Goal: Information Seeking & Learning: Learn about a topic

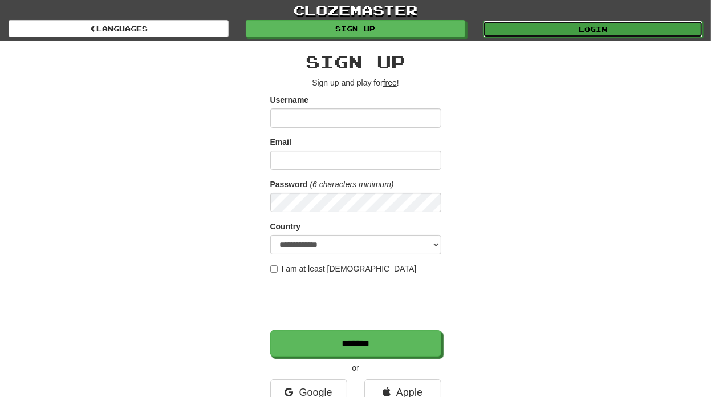
click at [592, 30] on link "Login" at bounding box center [593, 29] width 220 height 17
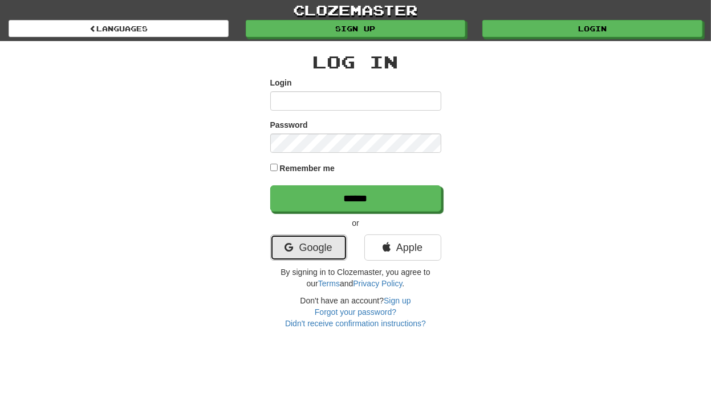
click at [322, 255] on link "Google" at bounding box center [308, 247] width 77 height 26
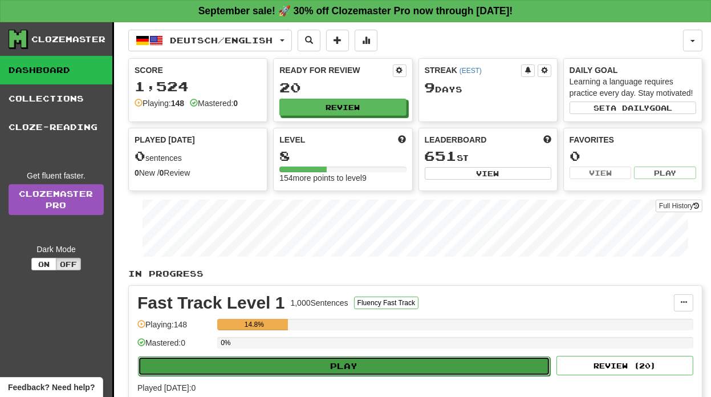
click at [360, 356] on button "Play" at bounding box center [344, 365] width 412 height 19
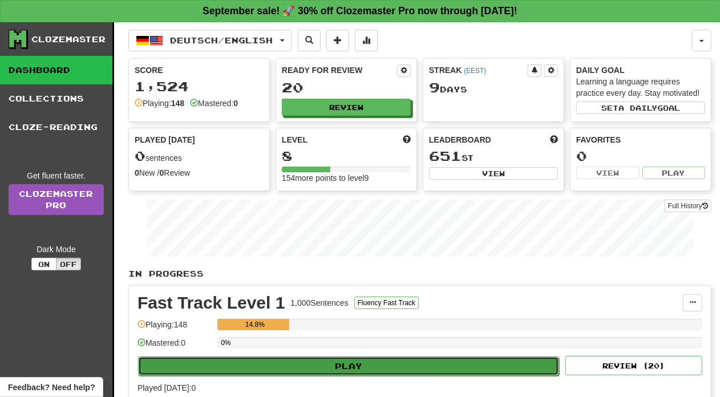
select select "**"
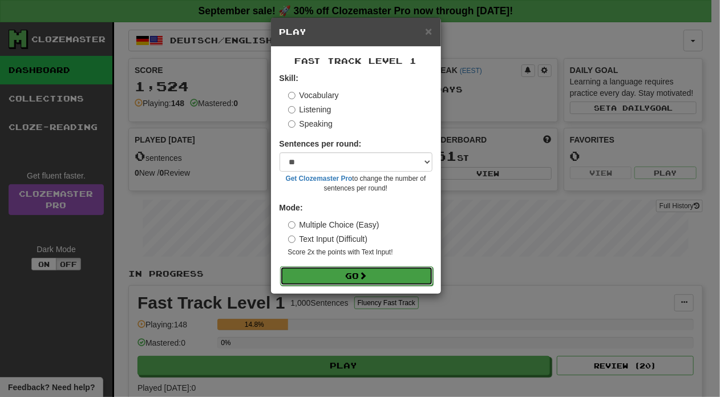
click at [339, 279] on button "Go" at bounding box center [356, 275] width 153 height 19
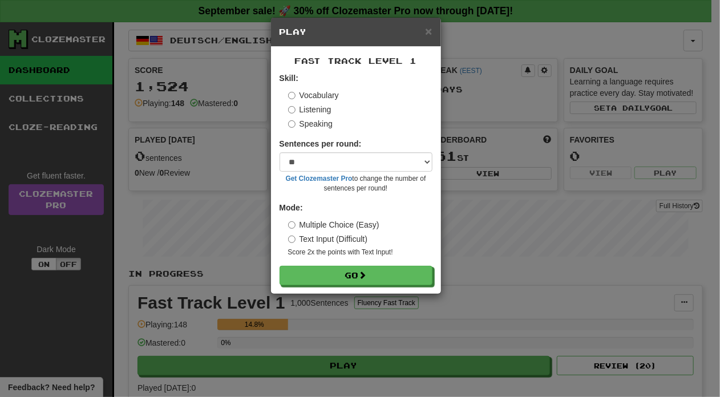
click at [433, 31] on div "× Play" at bounding box center [356, 32] width 170 height 29
click at [427, 31] on span "×" at bounding box center [428, 31] width 7 height 13
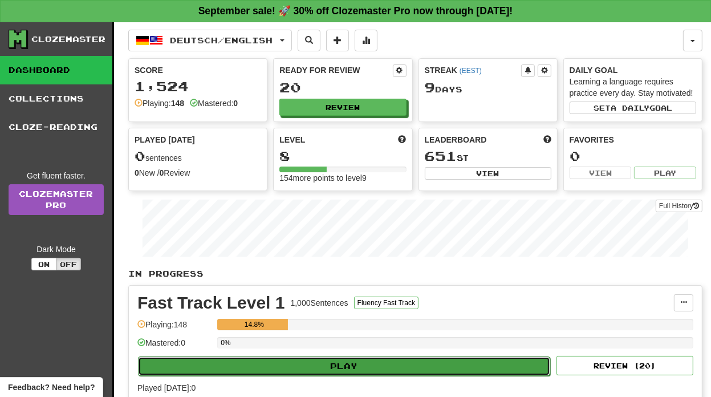
click at [351, 359] on button "Play" at bounding box center [344, 365] width 412 height 19
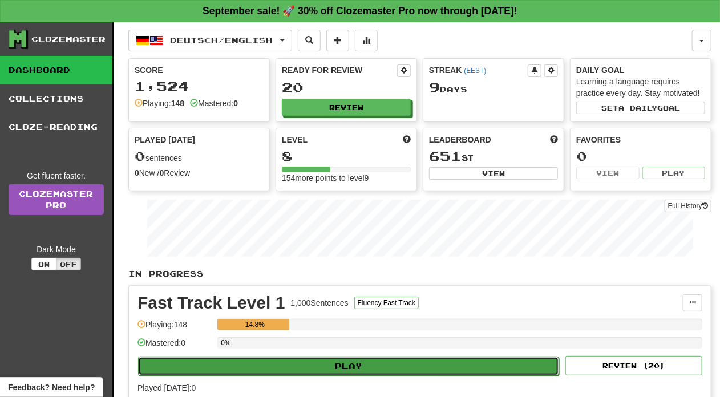
select select "**"
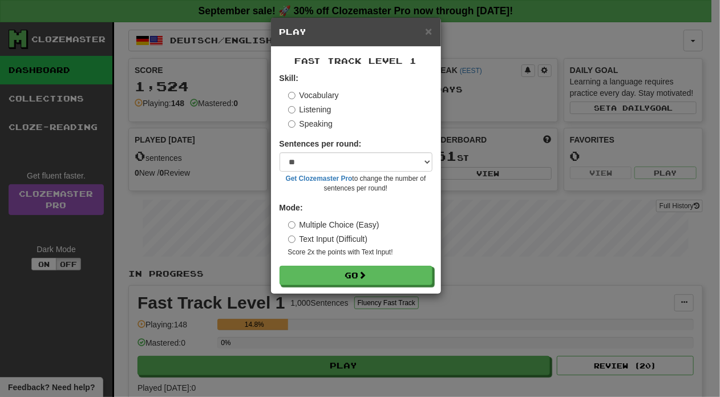
click at [483, 271] on div "× Play Fast Track Level 1 Skill: Vocabulary Listening Speaking Sentences per ro…" at bounding box center [360, 198] width 720 height 397
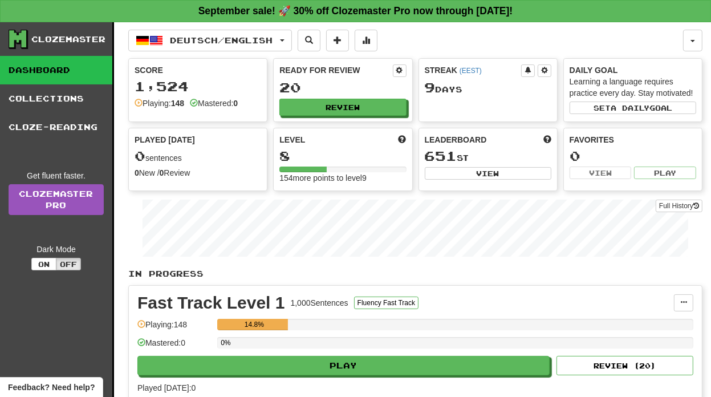
click at [338, 149] on div "8" at bounding box center [342, 156] width 127 height 14
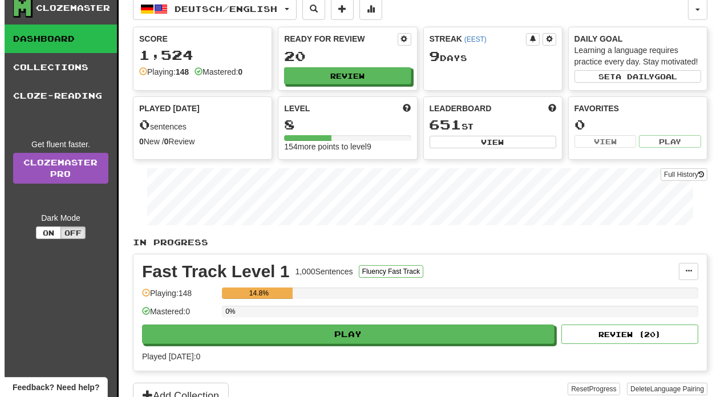
scroll to position [47, 0]
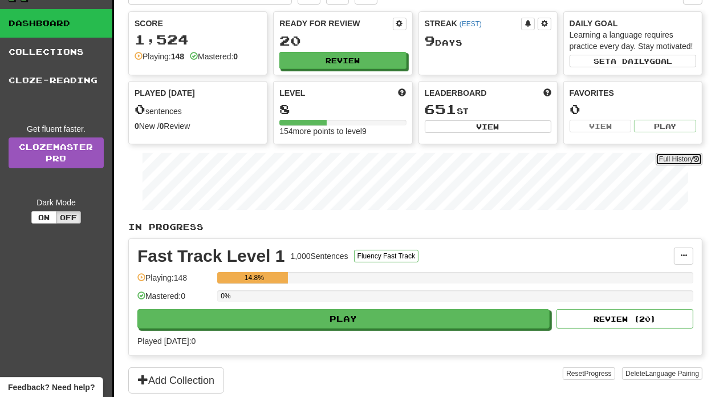
click at [663, 157] on button "Full History" at bounding box center [679, 159] width 47 height 13
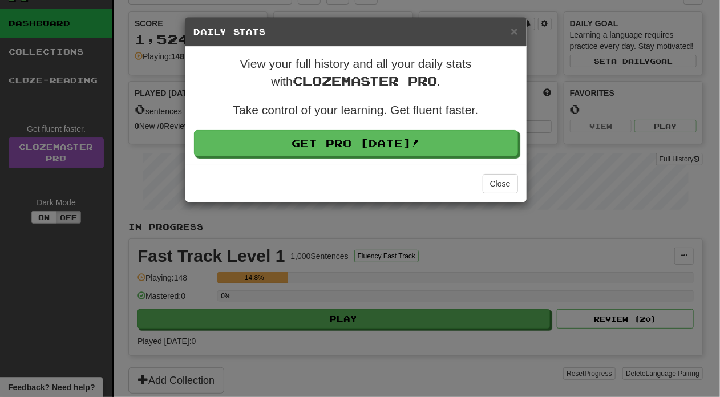
click at [510, 34] on h5 "Daily Stats" at bounding box center [356, 31] width 324 height 11
click at [513, 33] on span "×" at bounding box center [513, 31] width 7 height 13
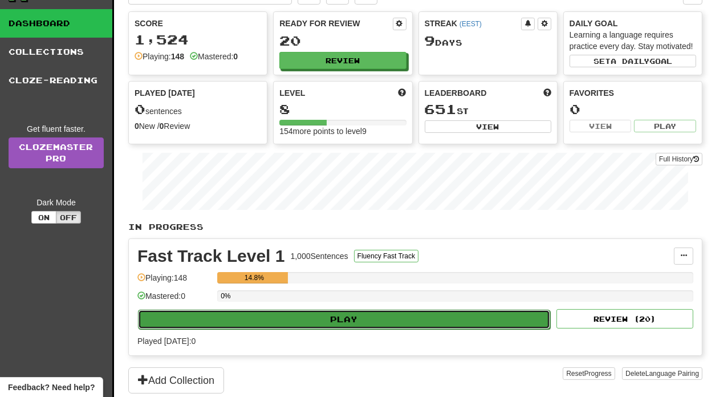
click at [339, 320] on button "Play" at bounding box center [344, 319] width 412 height 19
select select "**"
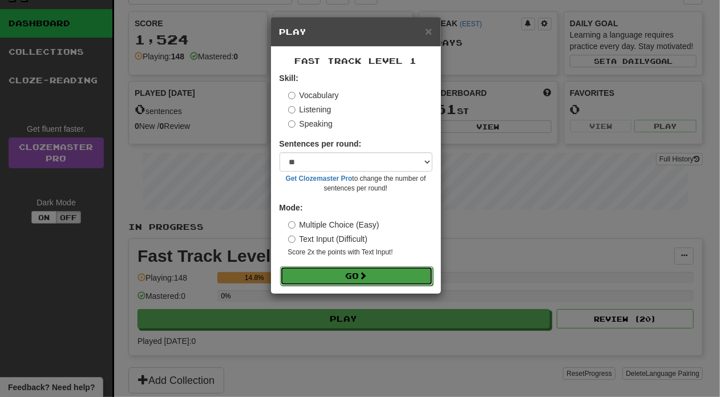
click at [370, 270] on button "Go" at bounding box center [356, 275] width 153 height 19
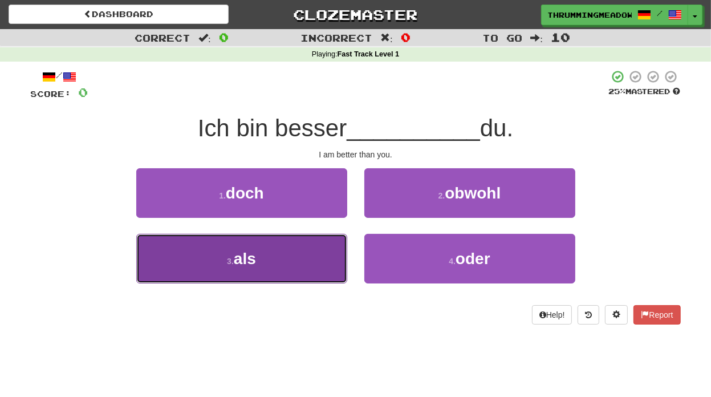
click at [231, 245] on button "3 . als" at bounding box center [241, 259] width 211 height 50
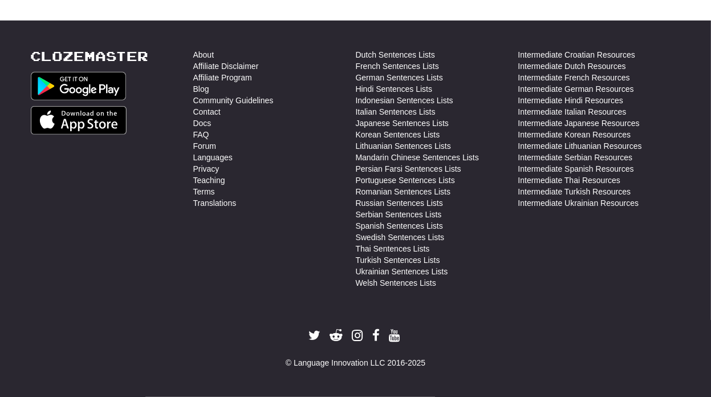
scroll to position [405, 0]
click at [465, 106] on li "Italian Sentences Lists" at bounding box center [437, 111] width 163 height 11
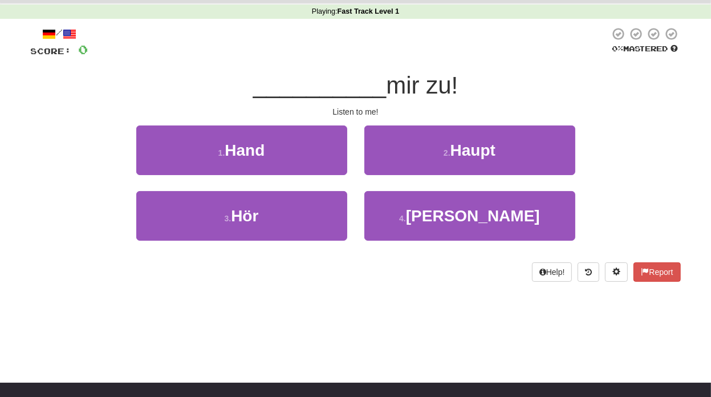
scroll to position [42, 0]
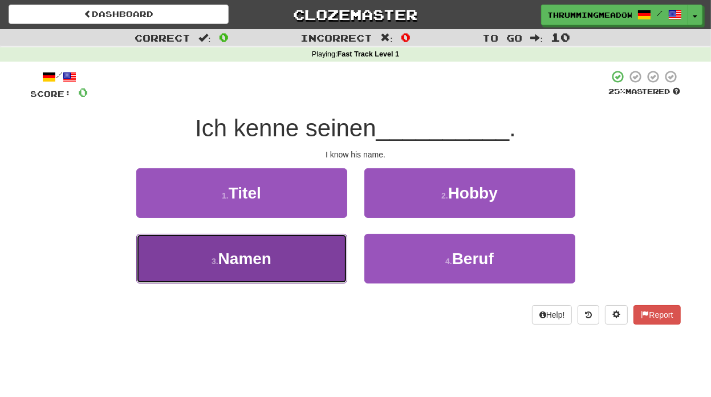
click at [266, 259] on span "Namen" at bounding box center [244, 259] width 53 height 18
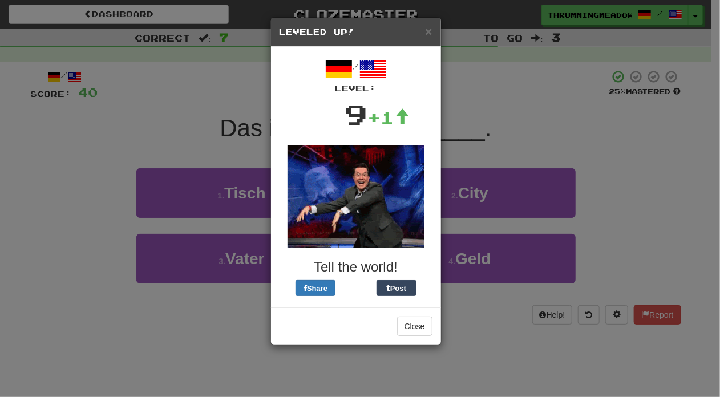
click at [630, 165] on div "× Leveled Up! / Level: 9 +1 Tell the world! Share Post Close" at bounding box center [360, 198] width 720 height 397
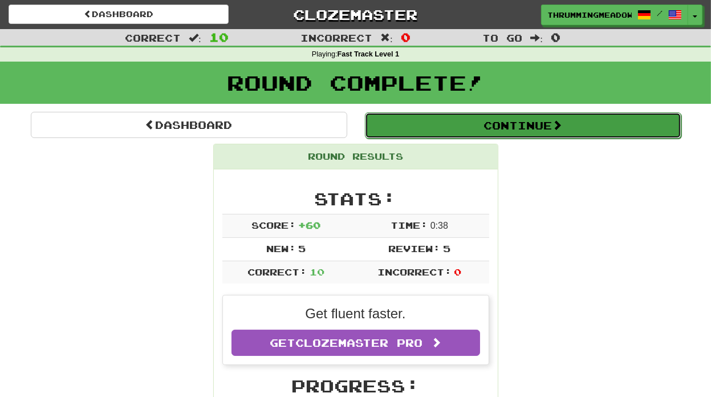
click at [534, 117] on button "Continue" at bounding box center [523, 125] width 316 height 26
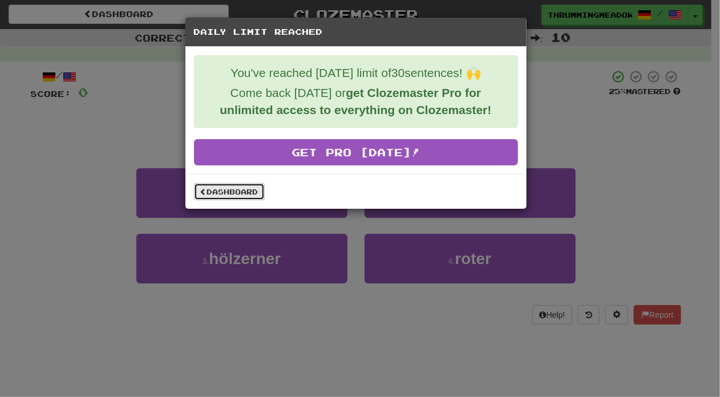
click at [218, 189] on link "Dashboard" at bounding box center [229, 191] width 71 height 17
